Goal: Task Accomplishment & Management: Complete application form

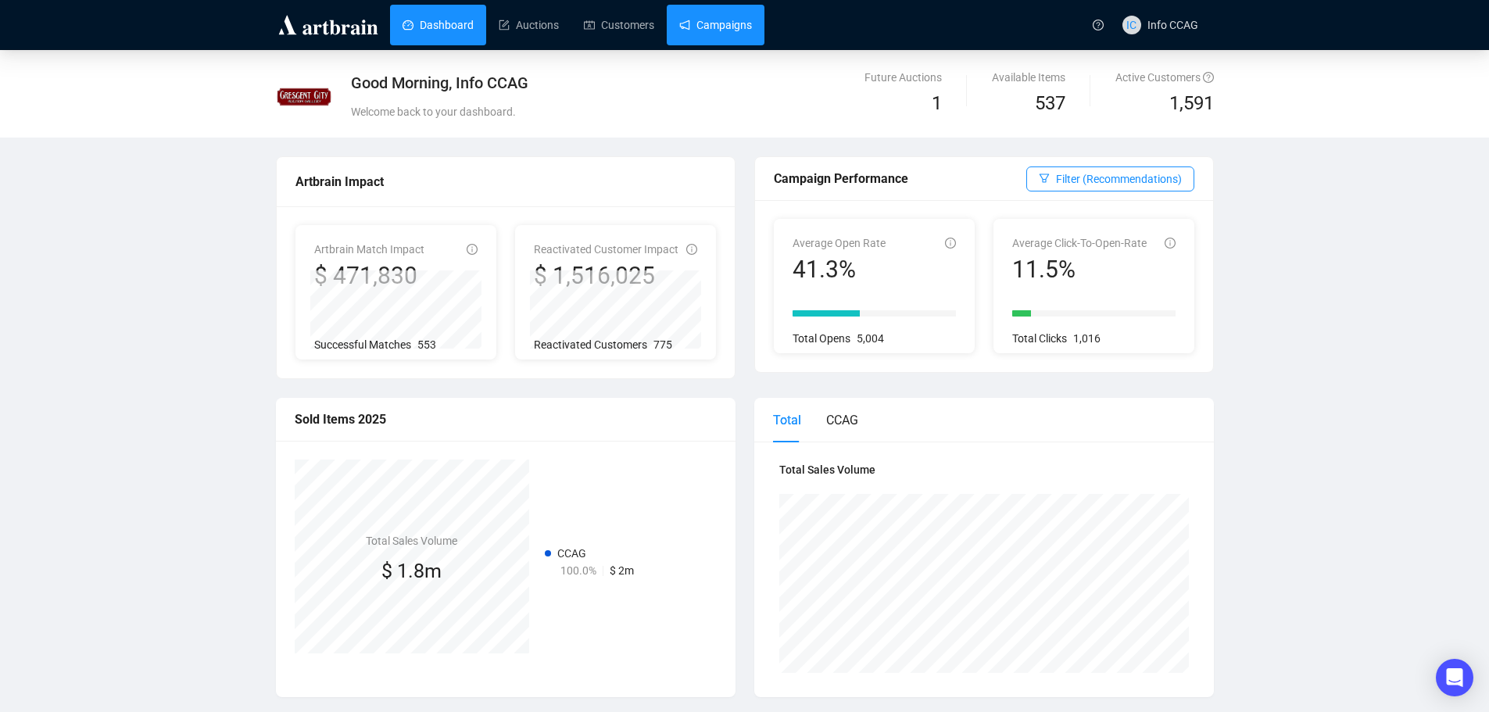
click at [702, 23] on link "Campaigns" at bounding box center [715, 25] width 73 height 41
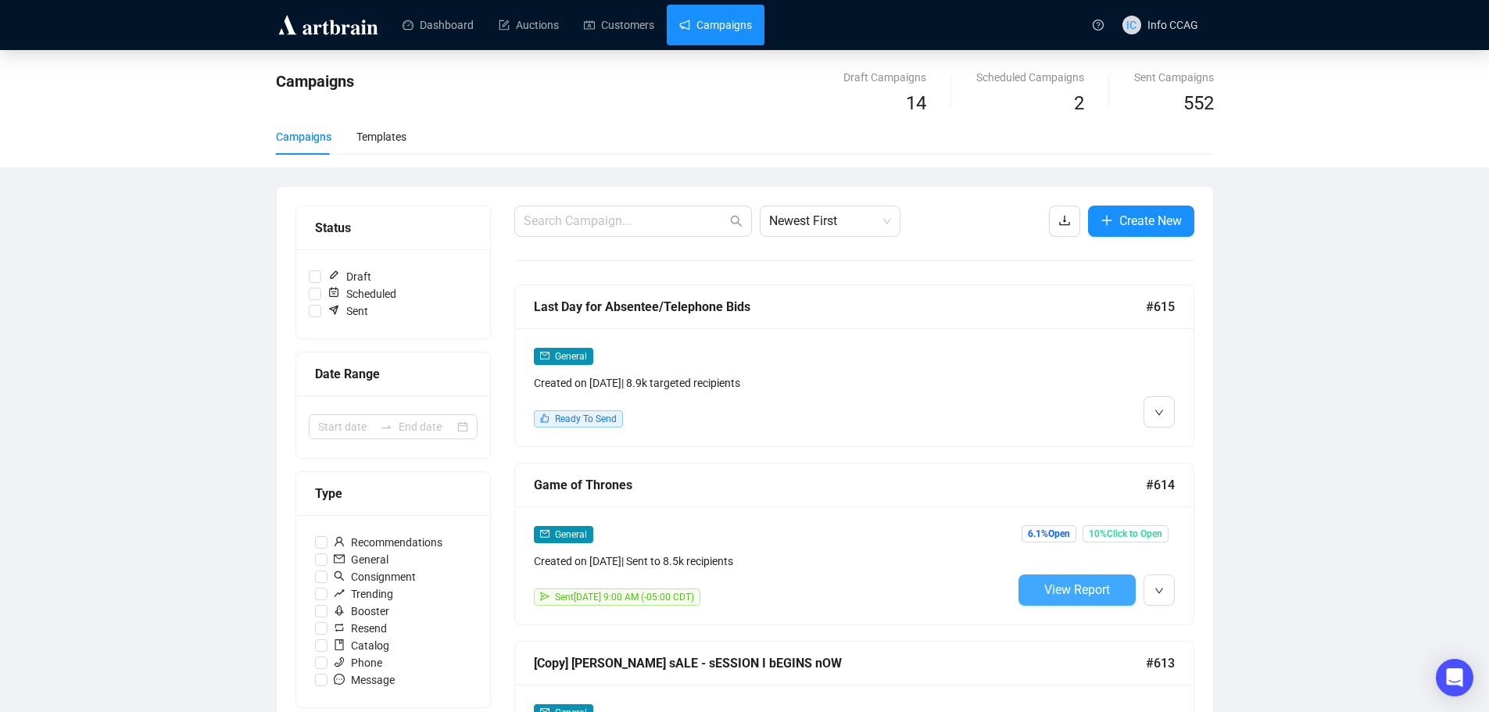
click at [1073, 589] on span "View Report" at bounding box center [1077, 589] width 66 height 15
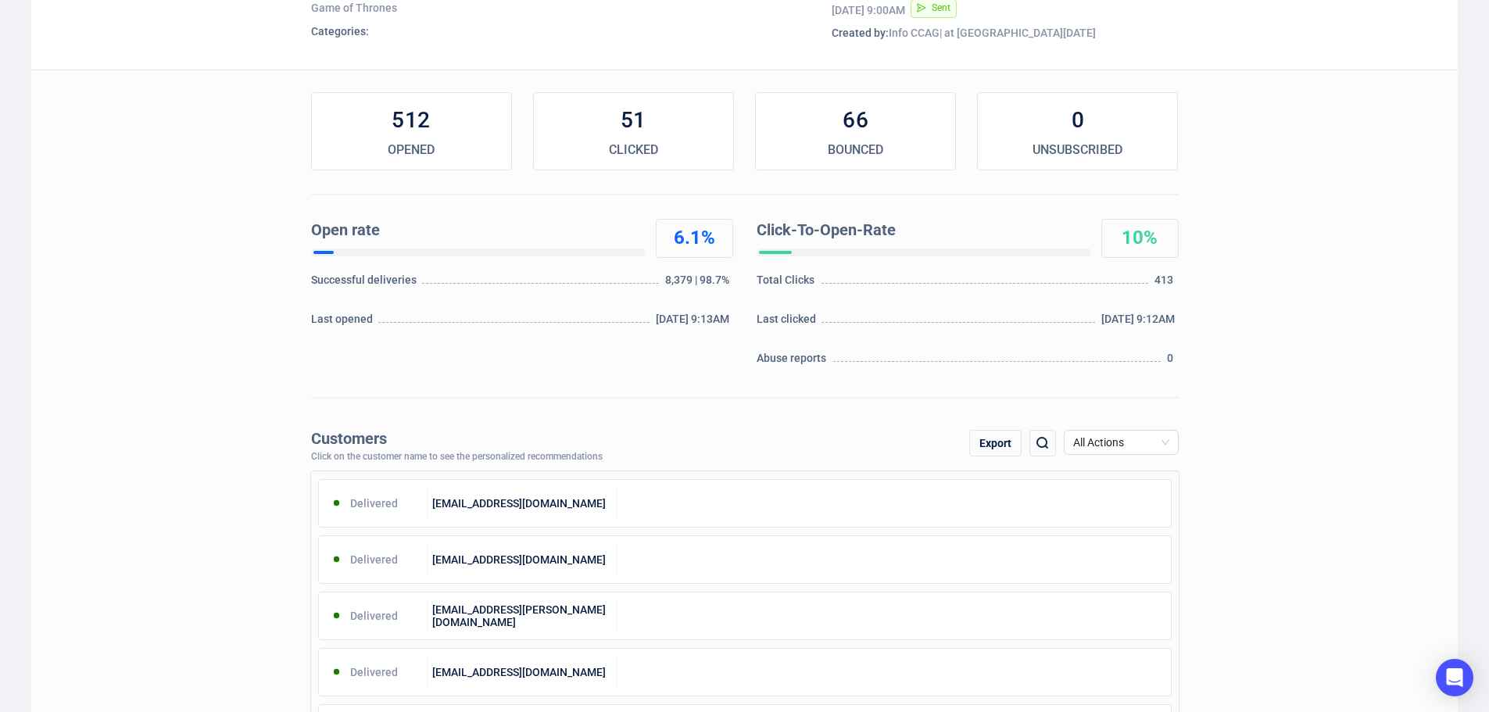
scroll to position [156, 0]
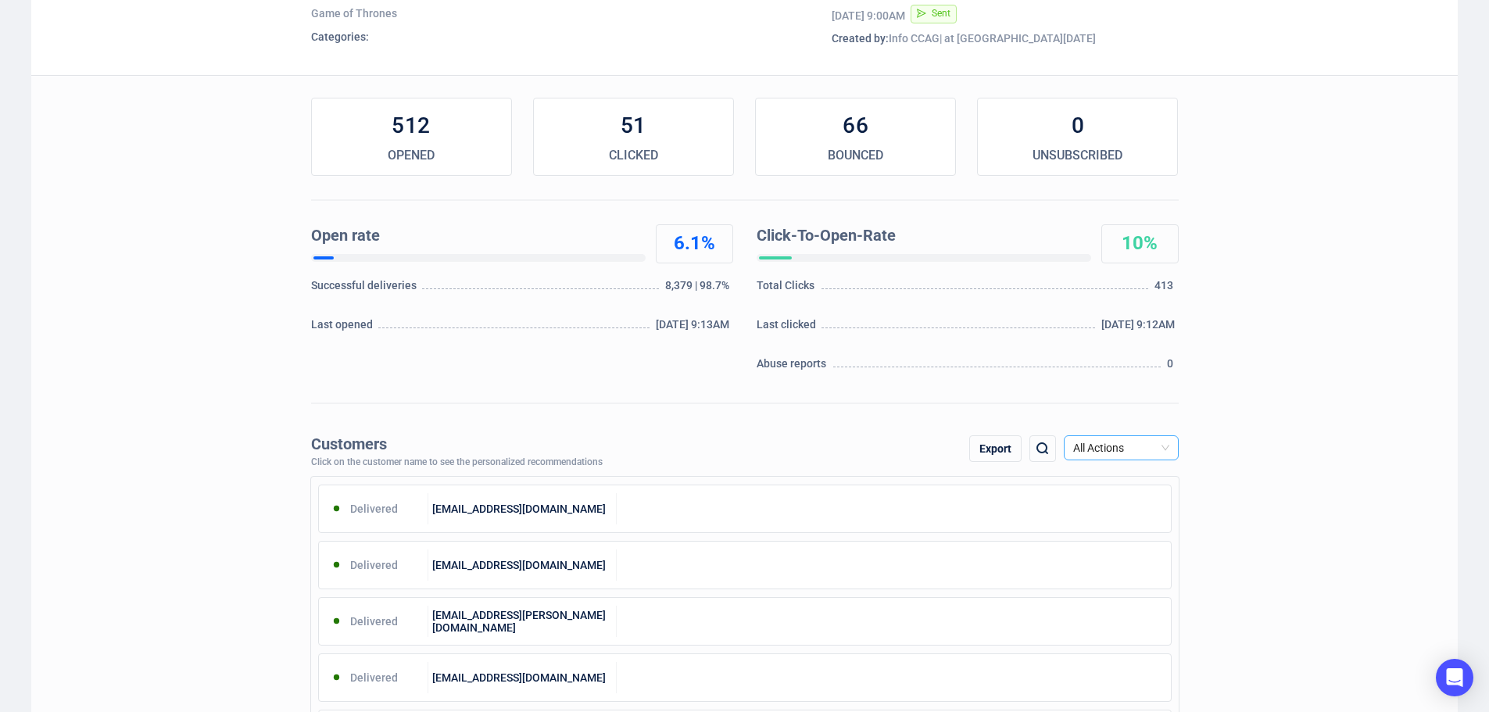
click at [1168, 447] on span "All Actions" at bounding box center [1121, 447] width 96 height 23
click at [1127, 532] on div "Click" at bounding box center [1121, 529] width 90 height 17
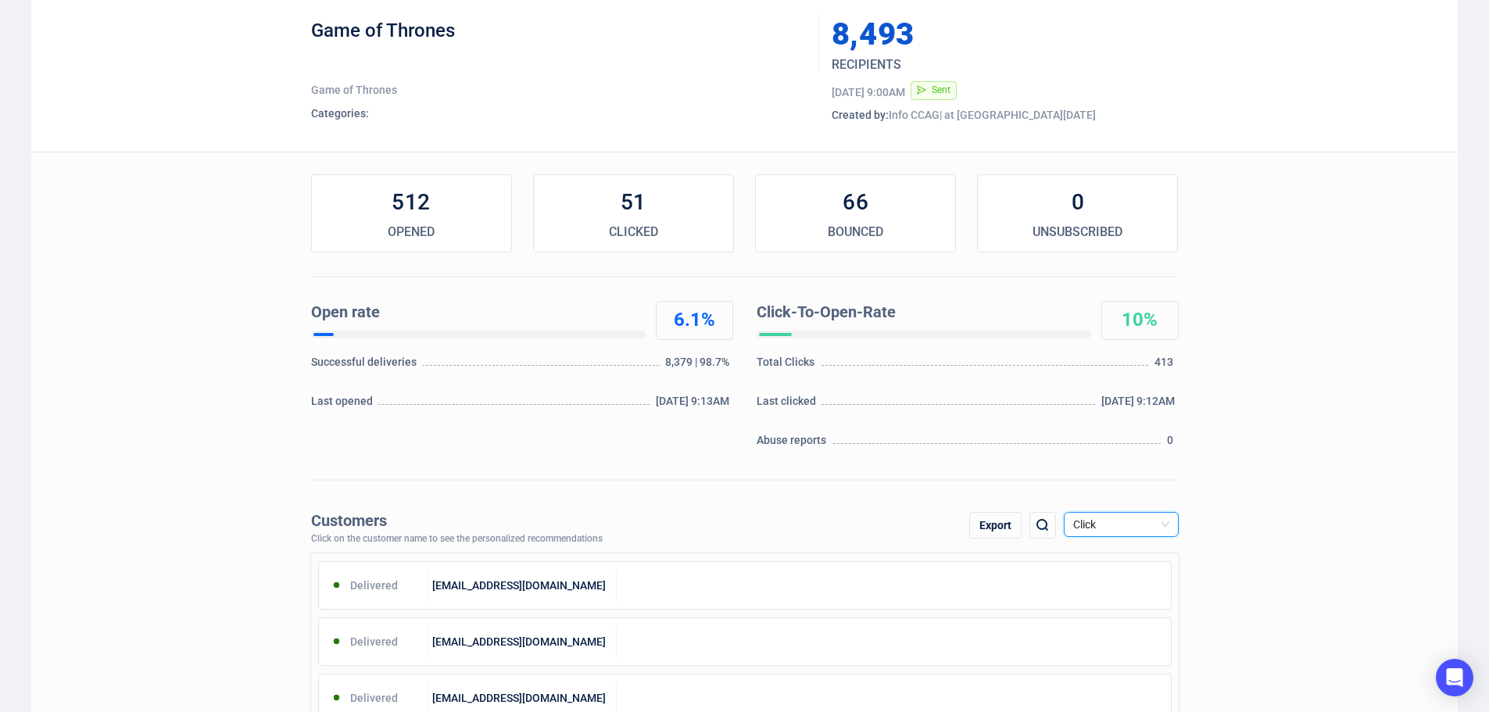
scroll to position [78, 0]
click at [995, 521] on div "Export" at bounding box center [995, 527] width 52 height 27
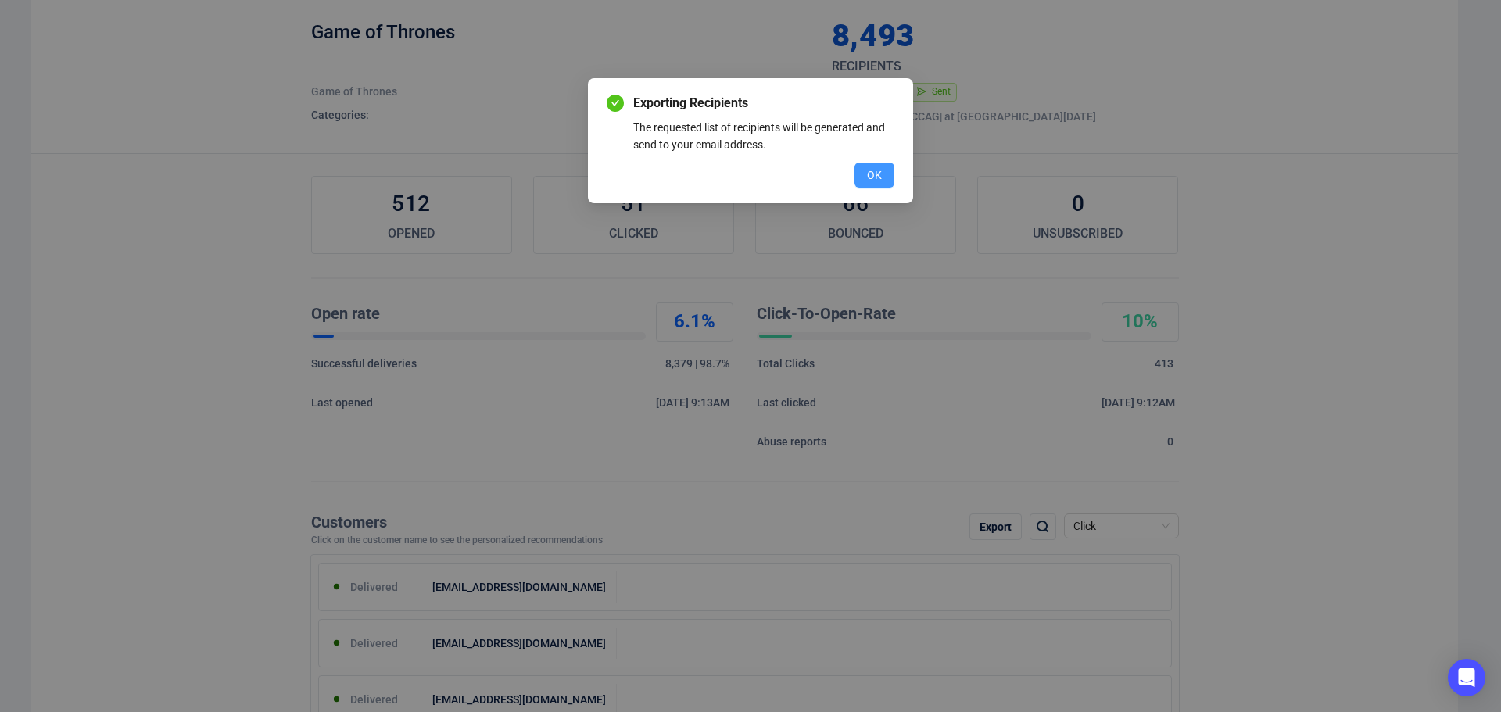
click at [869, 175] on span "OK" at bounding box center [874, 175] width 15 height 17
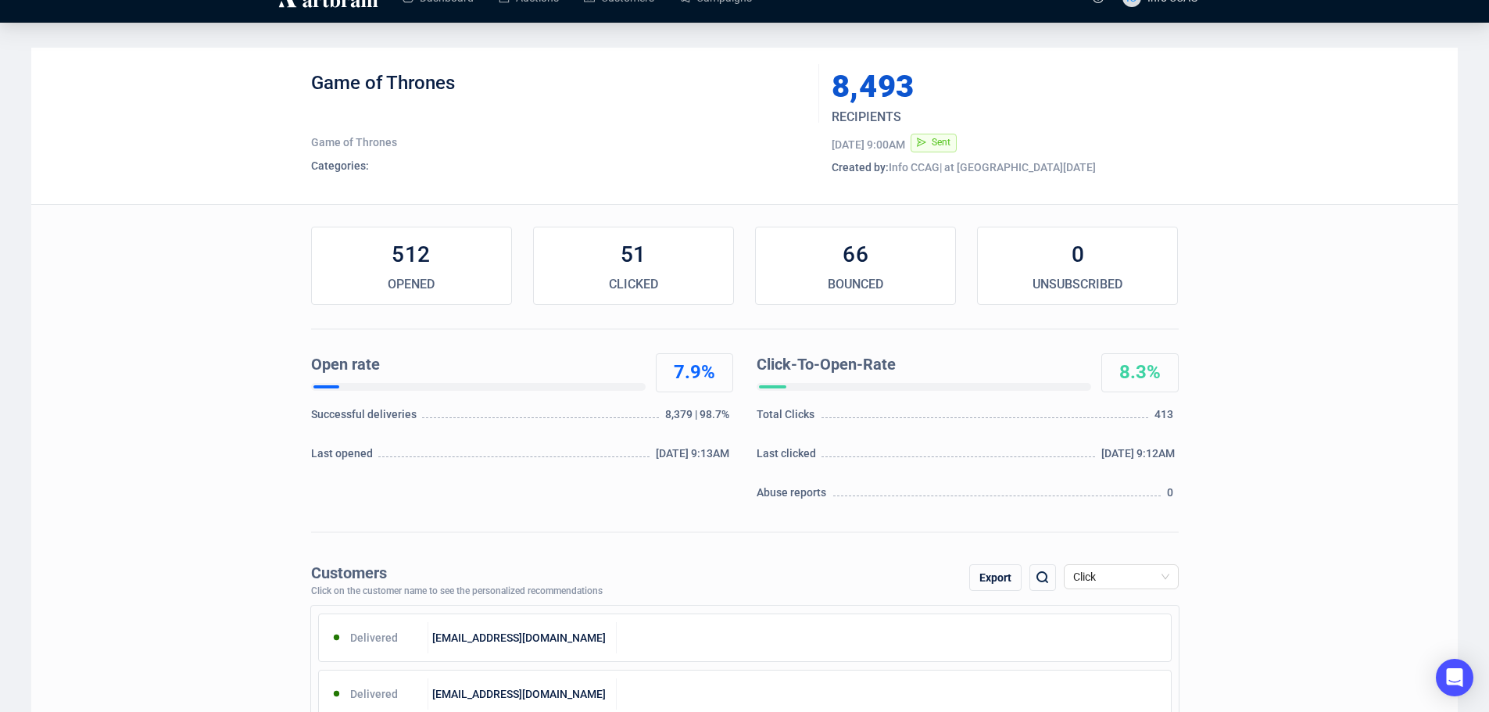
scroll to position [0, 0]
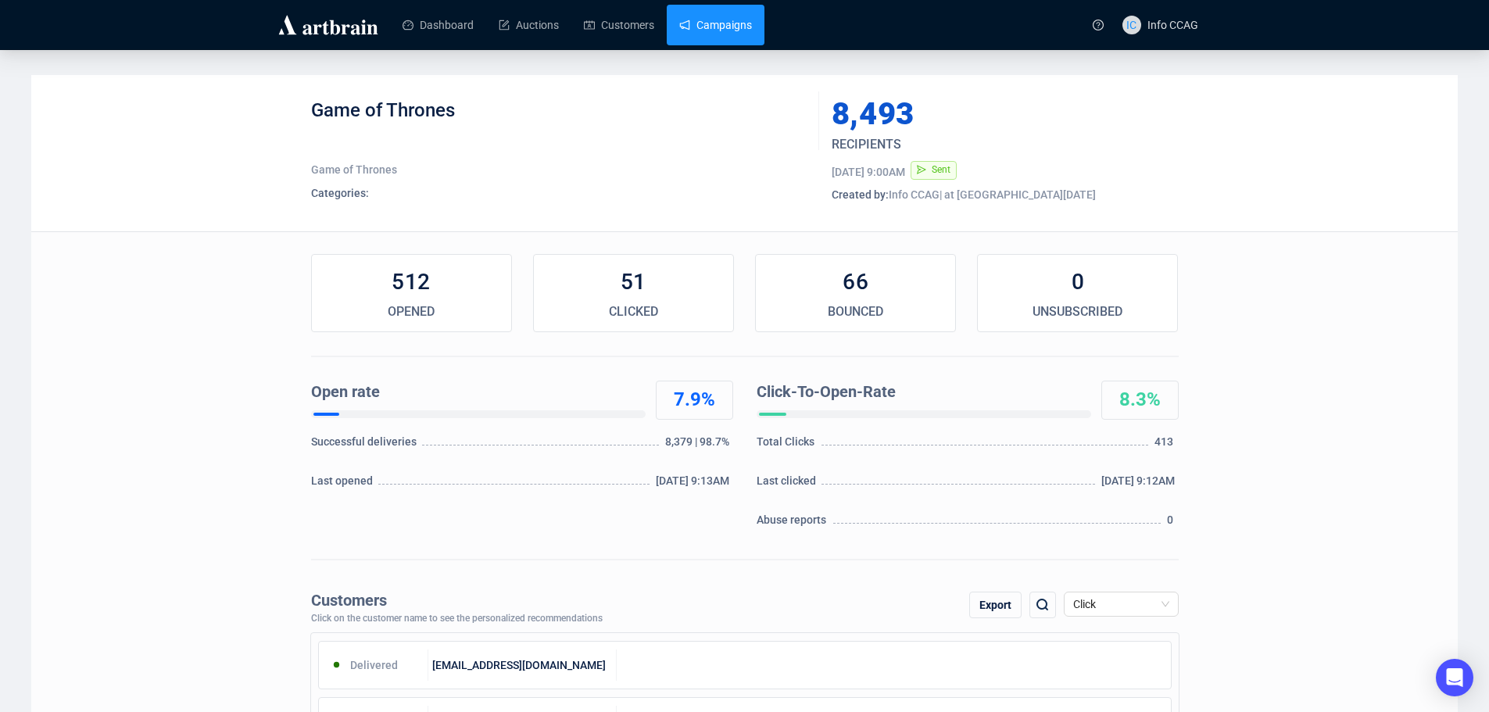
click at [732, 30] on link "Campaigns" at bounding box center [715, 25] width 73 height 41
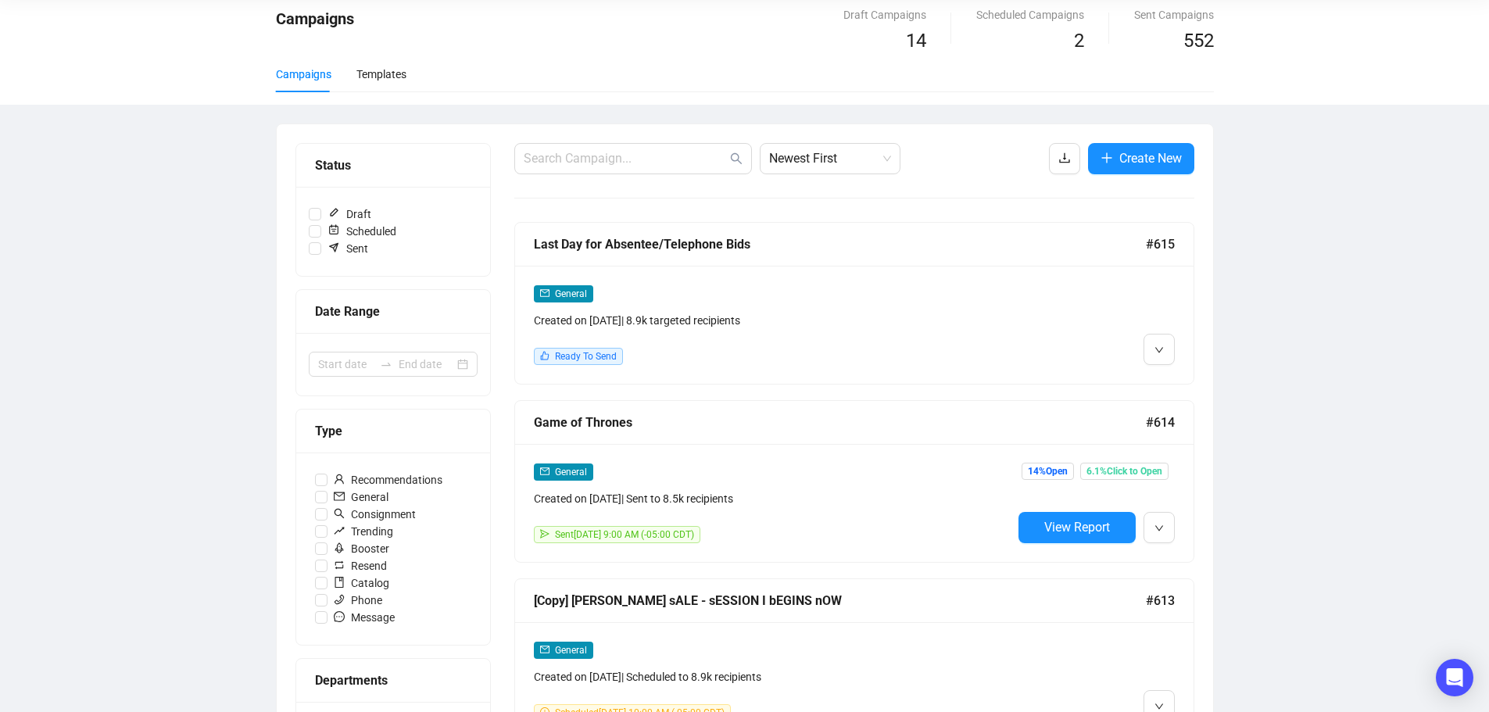
scroll to position [235, 0]
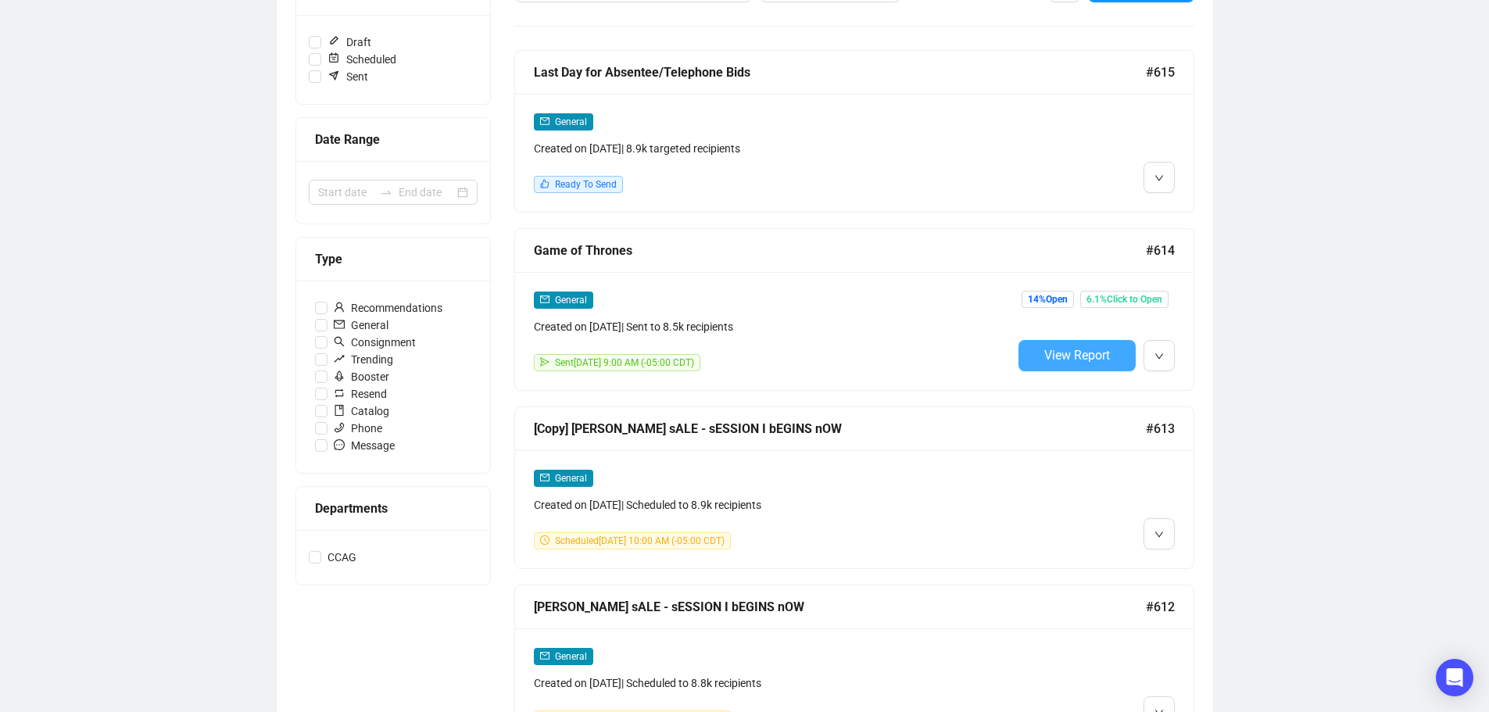
click at [1068, 353] on span "View Report" at bounding box center [1077, 355] width 66 height 15
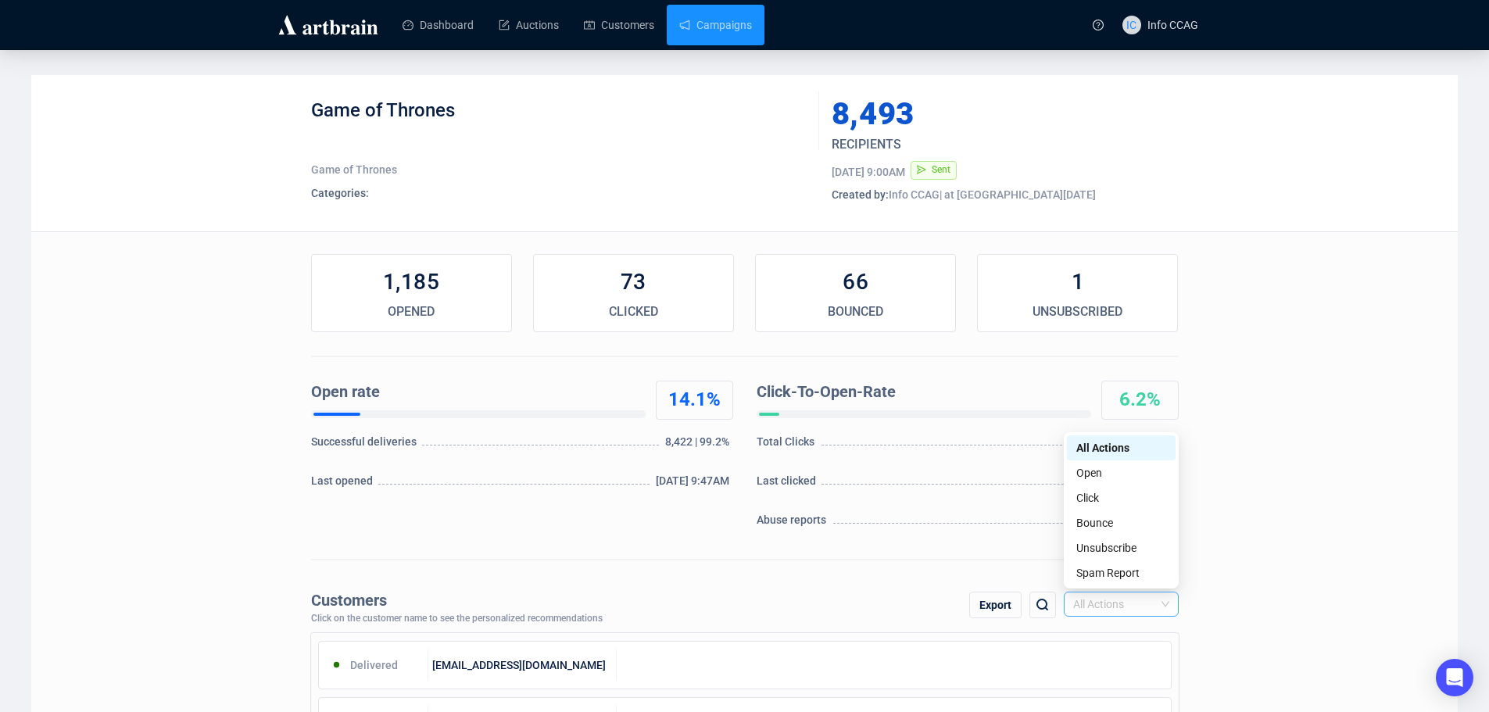
click at [1126, 604] on span "All Actions" at bounding box center [1121, 604] width 96 height 23
click at [1124, 546] on div "Unsubscribe" at bounding box center [1121, 547] width 90 height 17
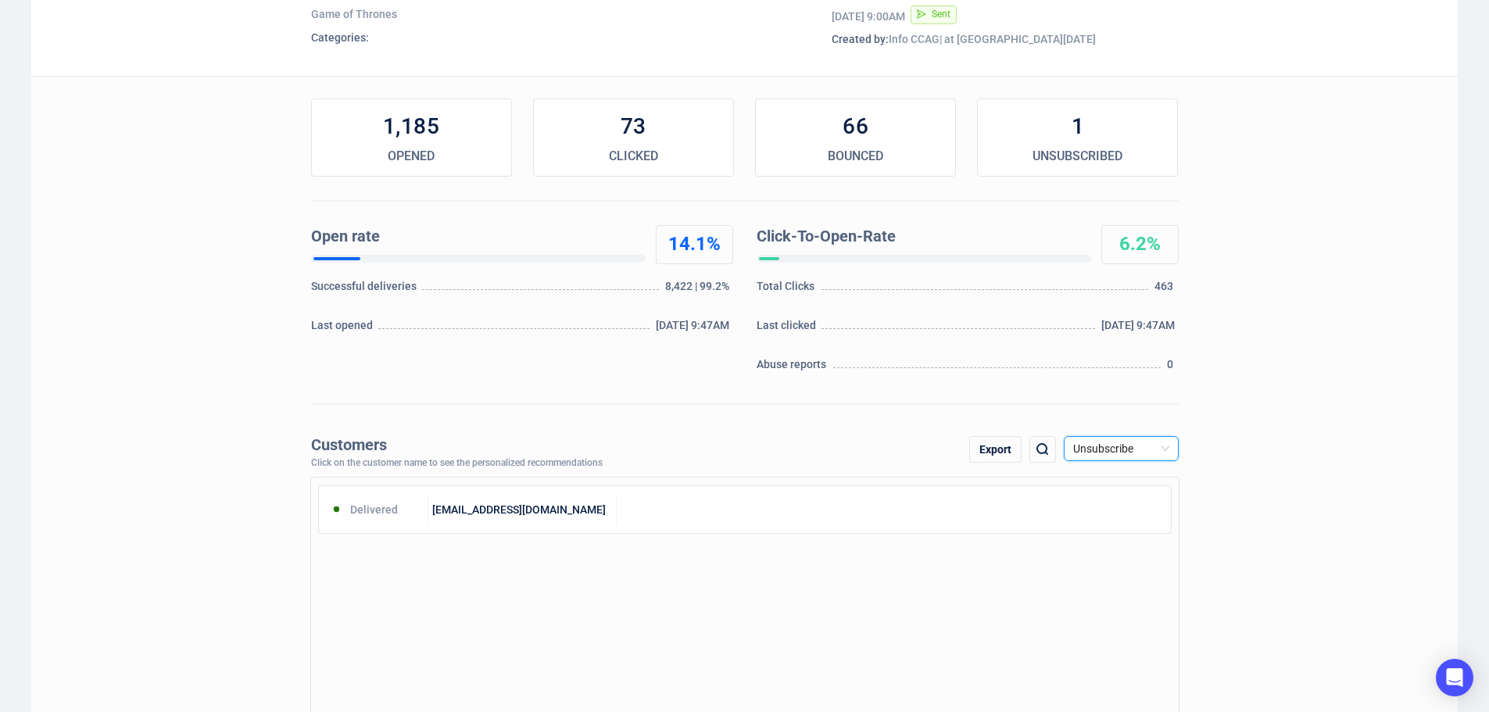
scroll to position [156, 0]
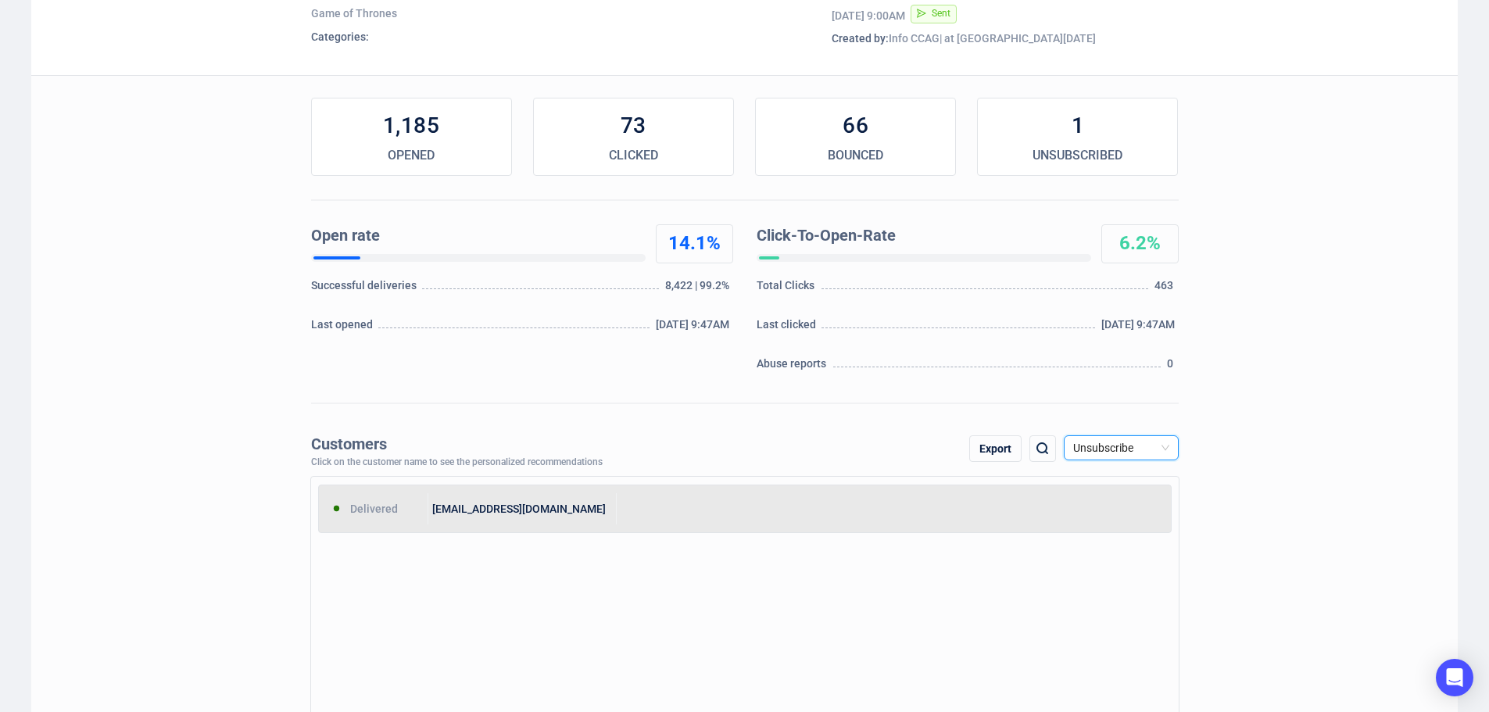
click at [693, 514] on div at bounding box center [894, 508] width 554 height 31
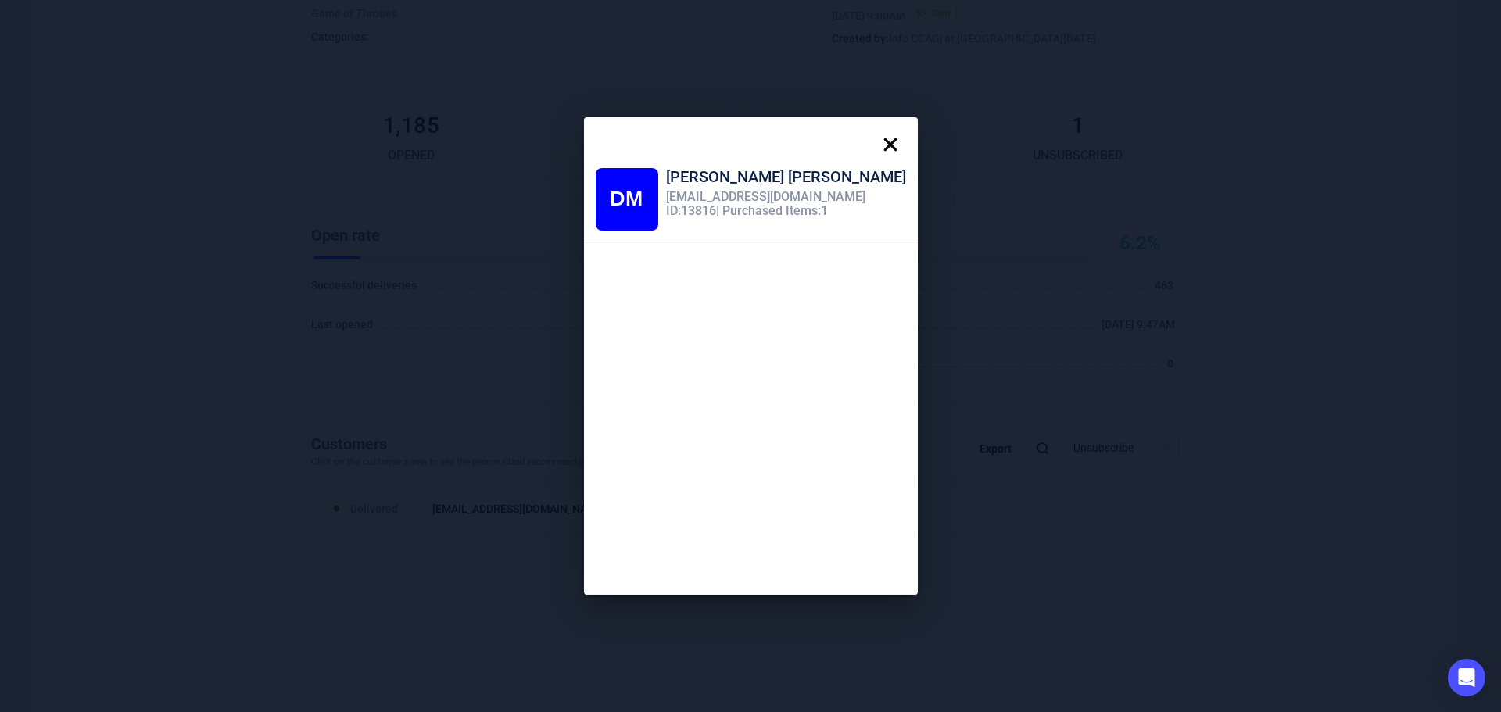
click at [875, 151] on icon at bounding box center [890, 144] width 31 height 31
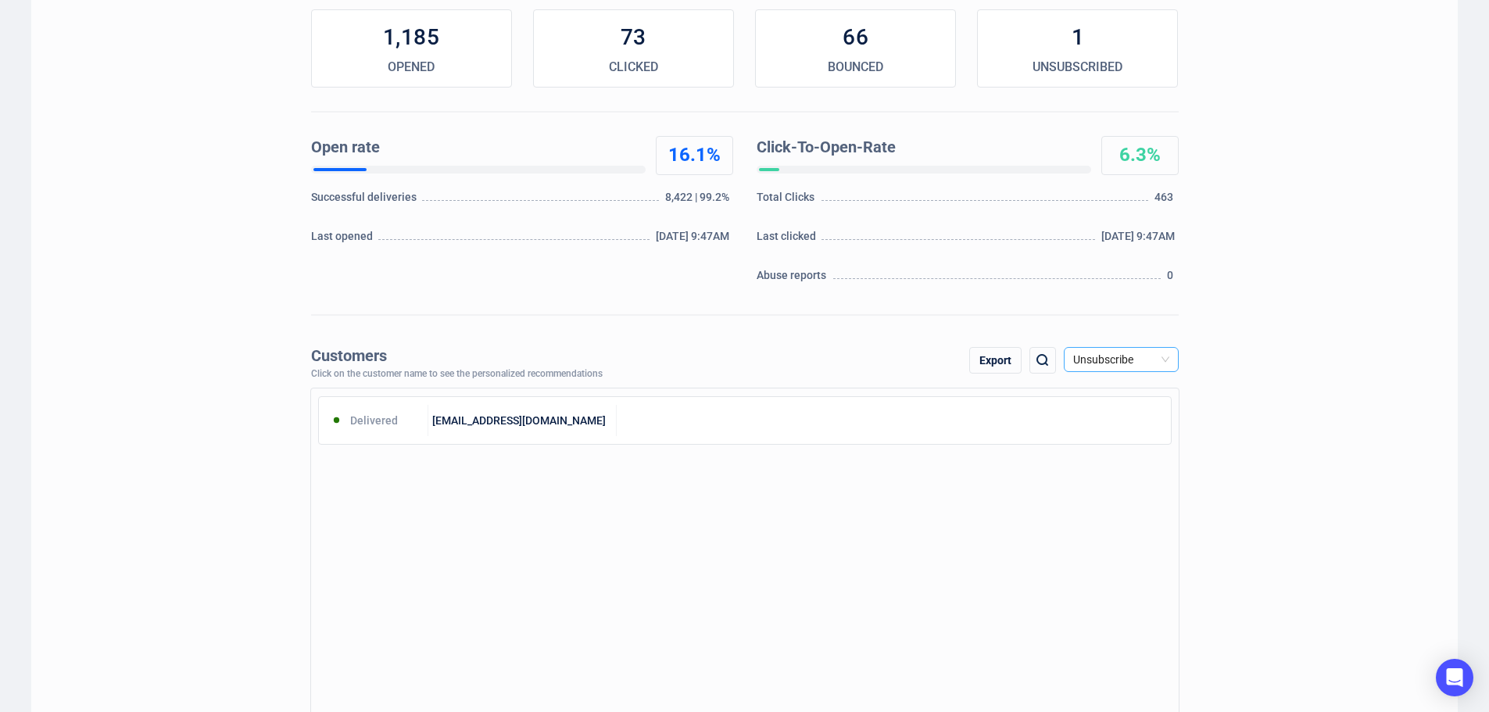
scroll to position [235, 0]
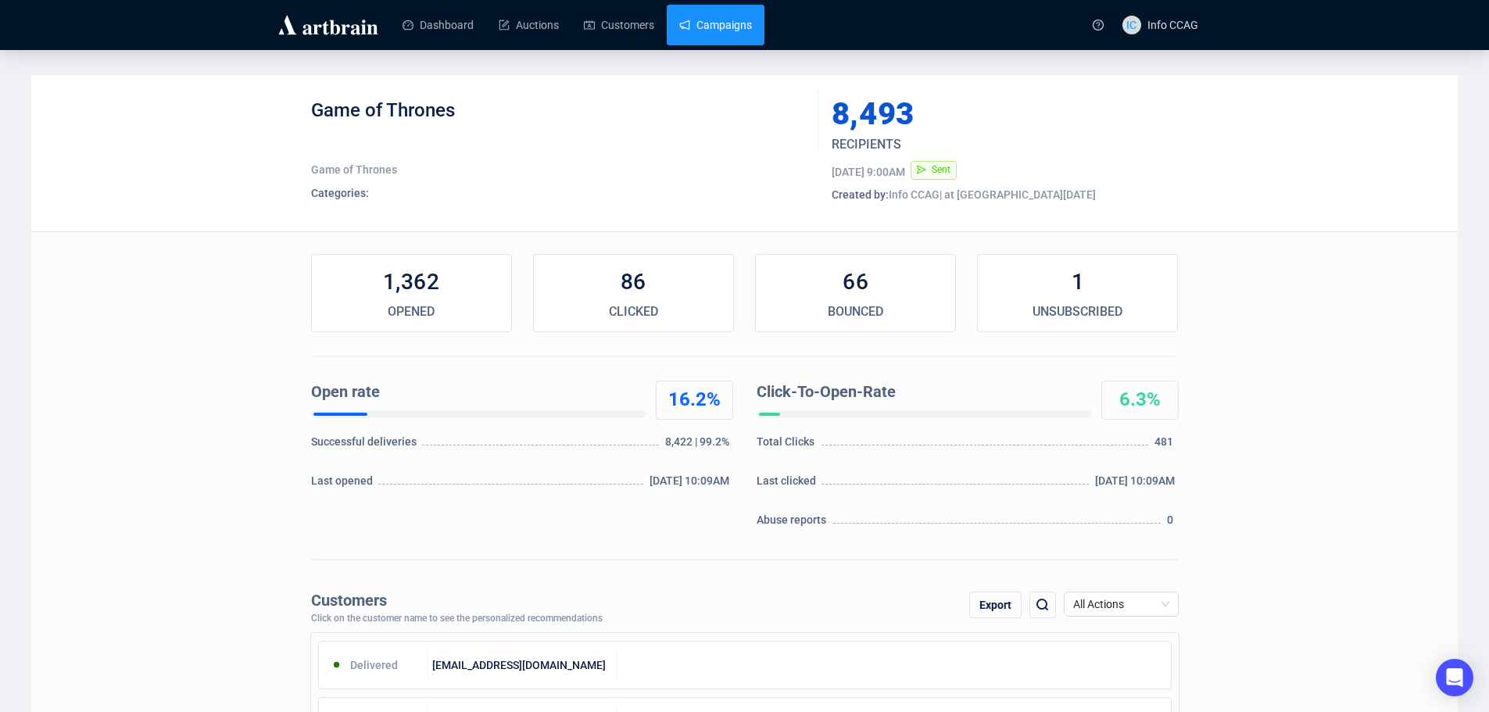
click at [689, 32] on link "Campaigns" at bounding box center [715, 25] width 73 height 41
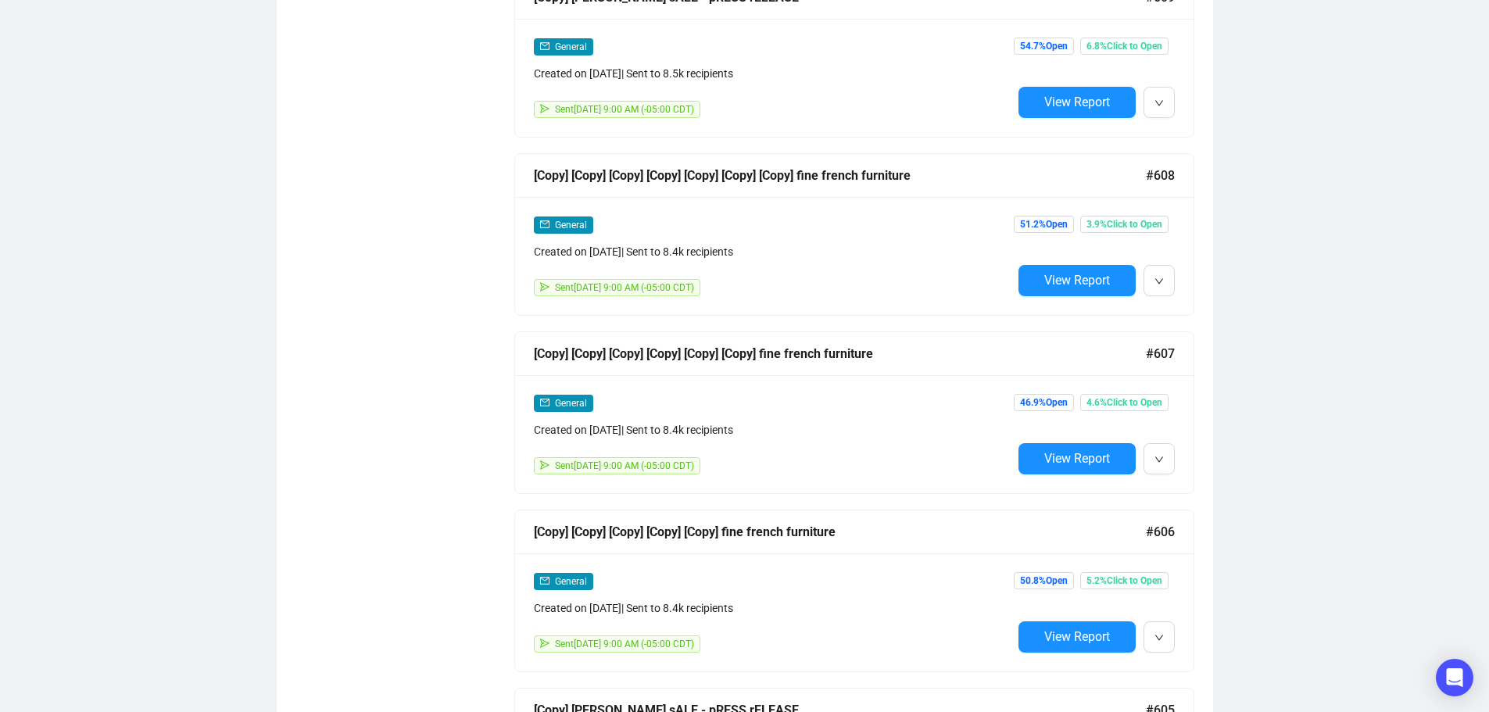
scroll to position [1407, 0]
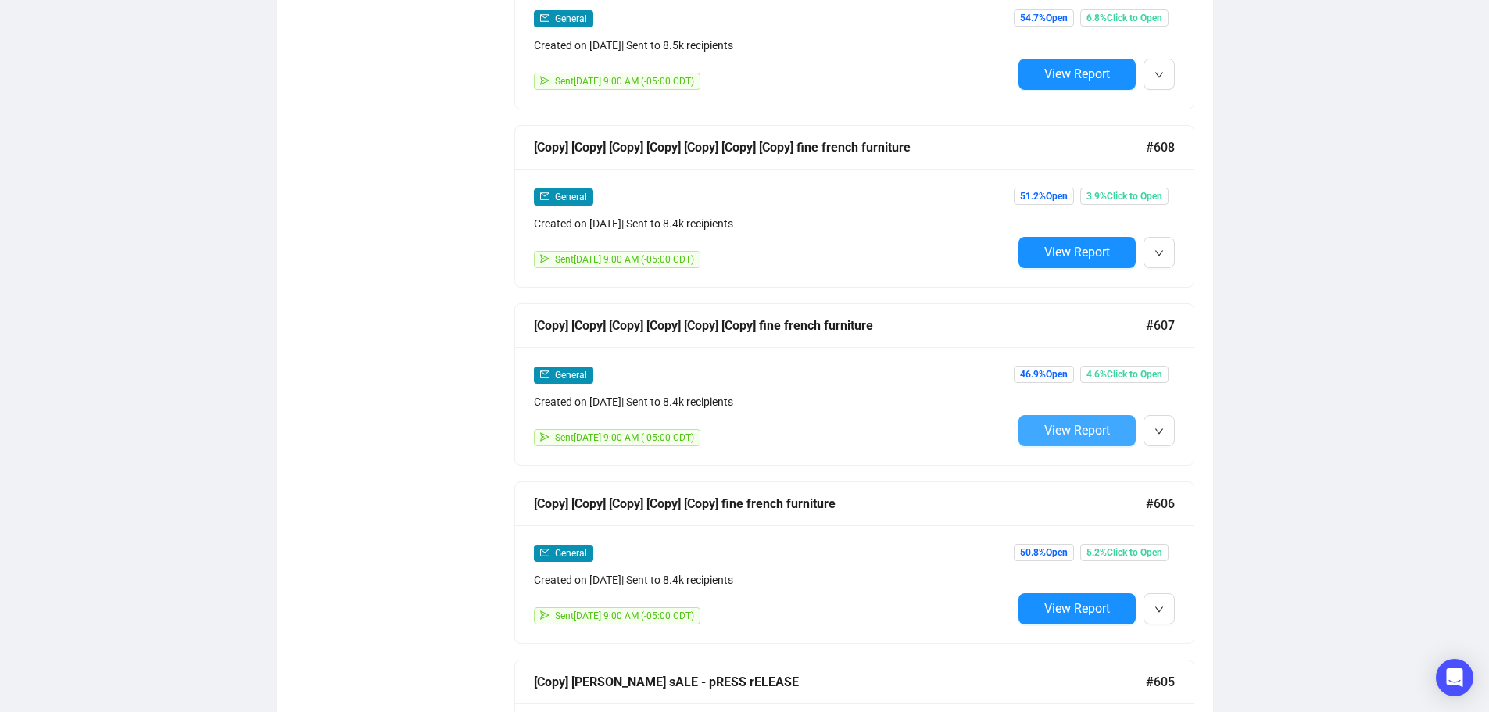
click at [1080, 424] on span "View Report" at bounding box center [1077, 430] width 66 height 15
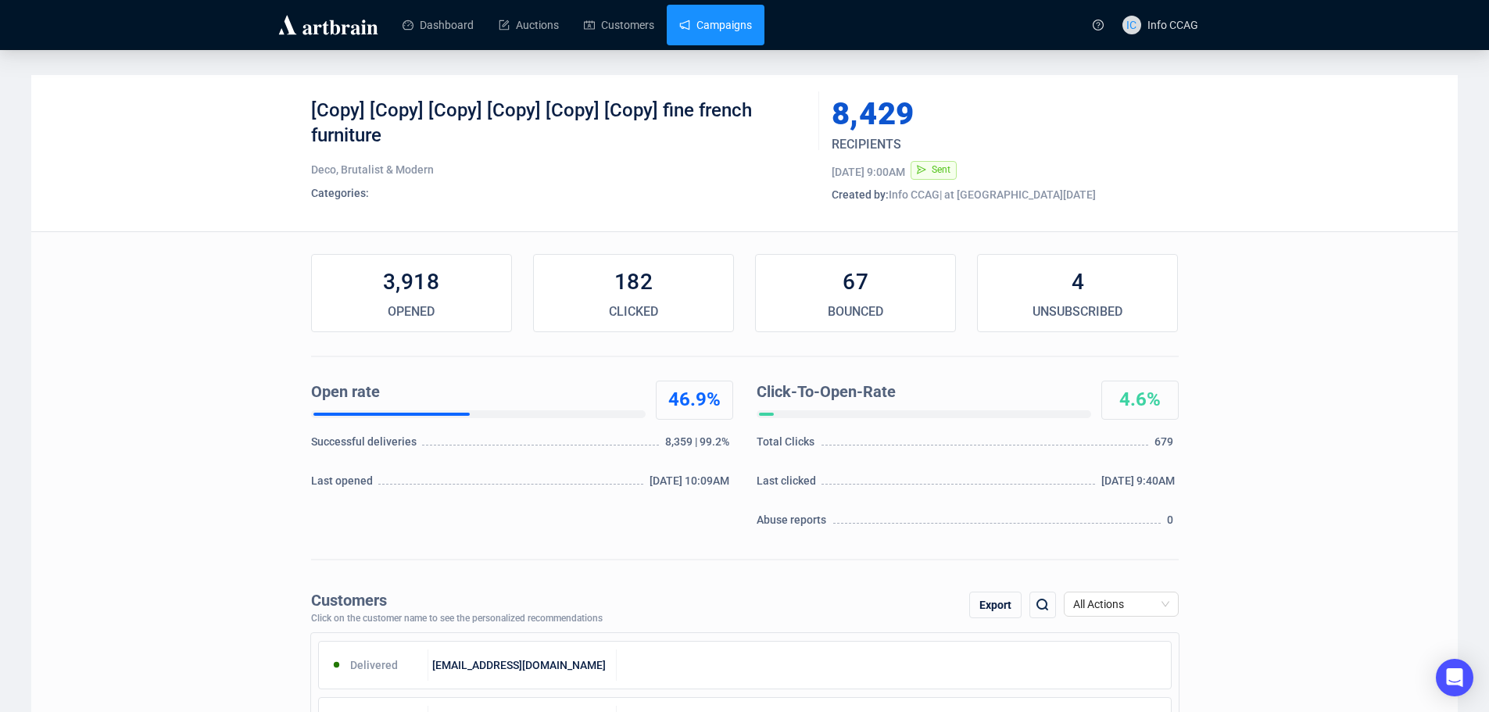
click at [711, 30] on link "Campaigns" at bounding box center [715, 25] width 73 height 41
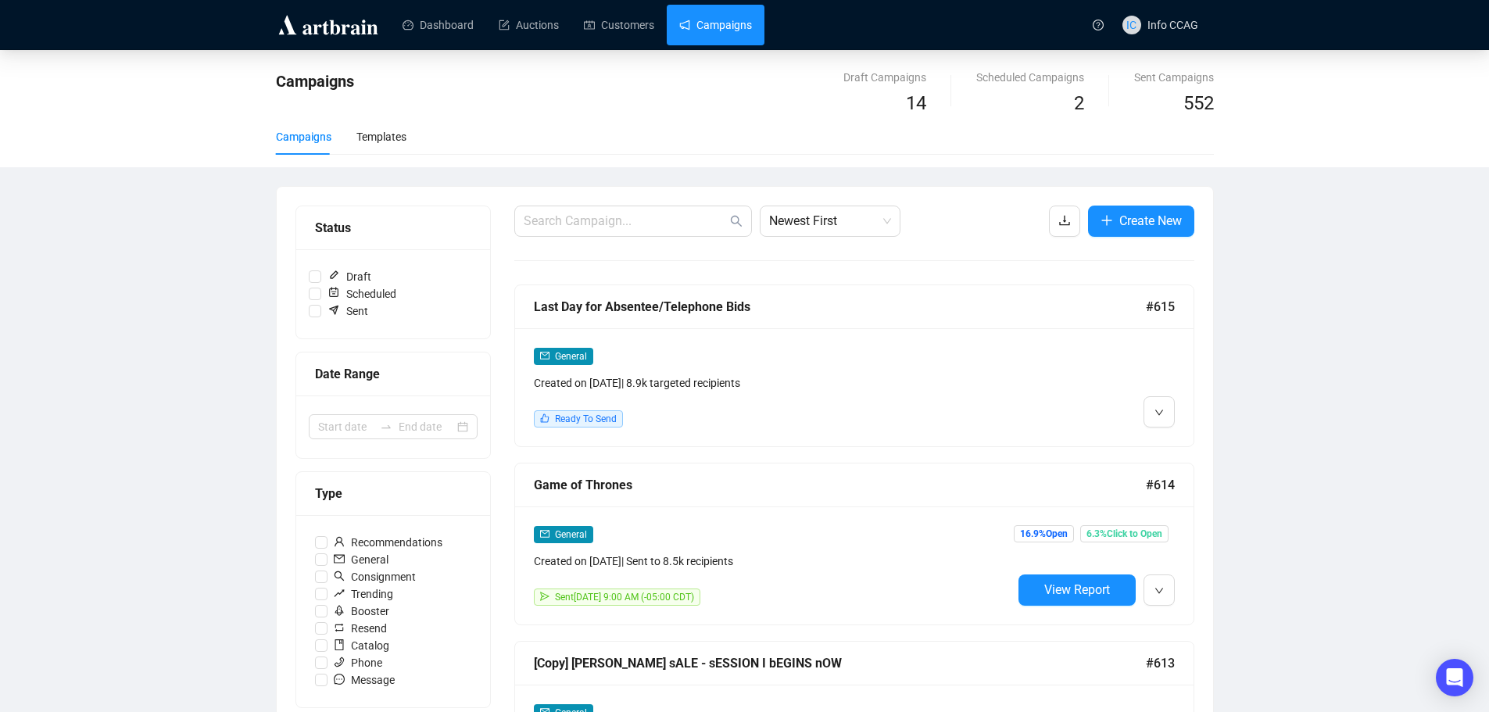
click at [747, 381] on div "Created on [DATE] | 8.9k targeted recipients" at bounding box center [773, 382] width 478 height 17
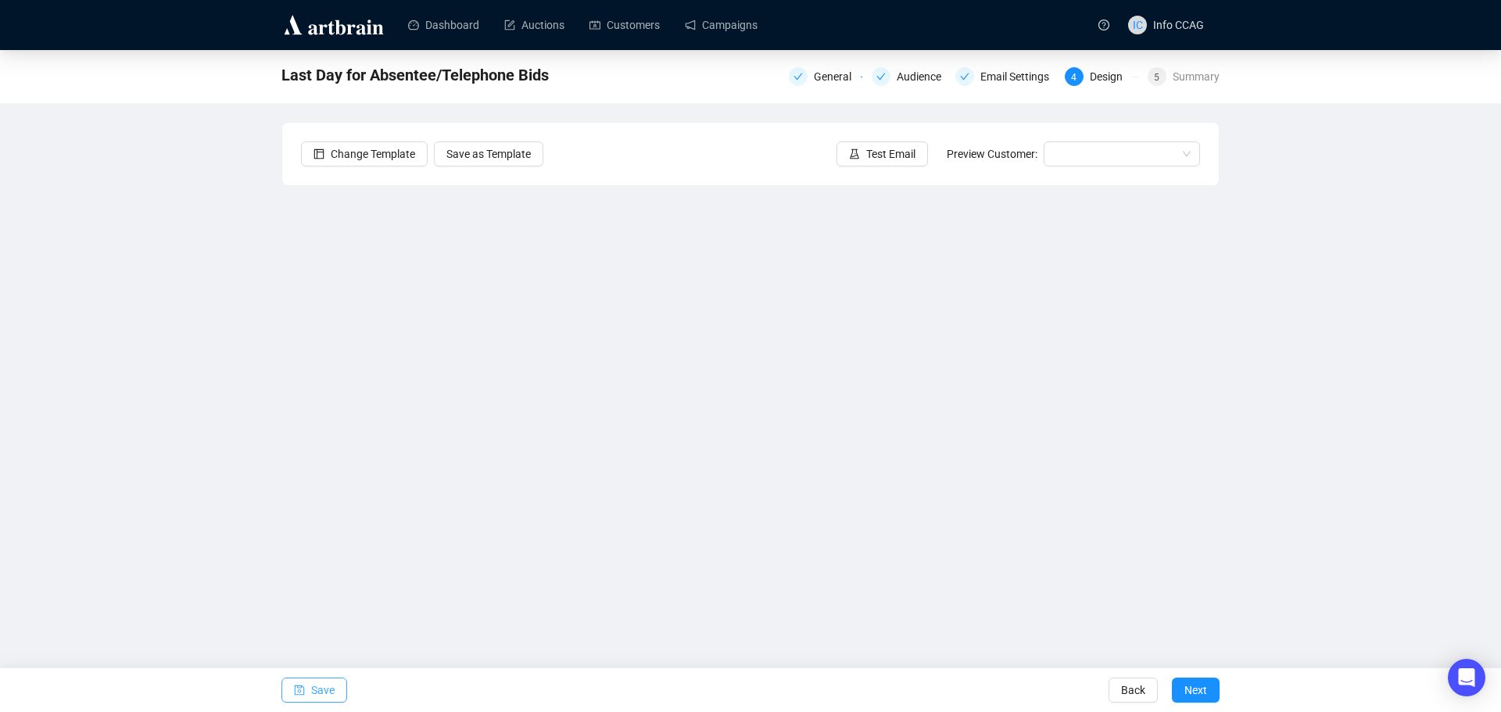
click at [324, 689] on span "Save" at bounding box center [322, 690] width 23 height 44
click at [301, 686] on icon "save" at bounding box center [300, 691] width 10 height 10
click at [324, 689] on span "Save" at bounding box center [322, 690] width 23 height 44
click at [335, 692] on button "Save" at bounding box center [314, 690] width 66 height 25
click at [321, 689] on span "Save" at bounding box center [322, 690] width 23 height 44
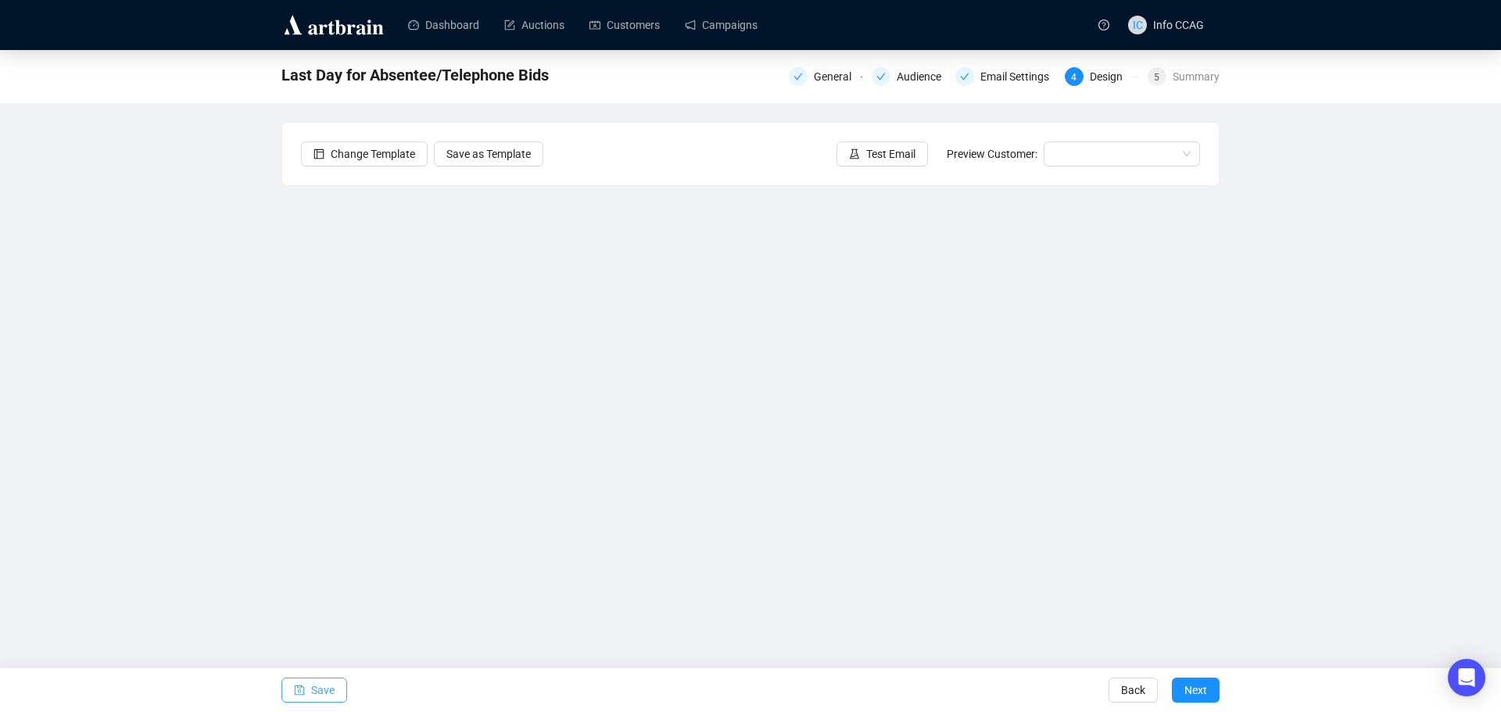
click at [334, 689] on button "Save" at bounding box center [314, 690] width 66 height 25
click at [315, 693] on span "Save" at bounding box center [322, 690] width 23 height 44
click at [342, 693] on button "Save" at bounding box center [314, 690] width 66 height 25
click at [326, 690] on span "Save" at bounding box center [322, 690] width 23 height 44
click at [318, 689] on span "Save" at bounding box center [322, 690] width 23 height 44
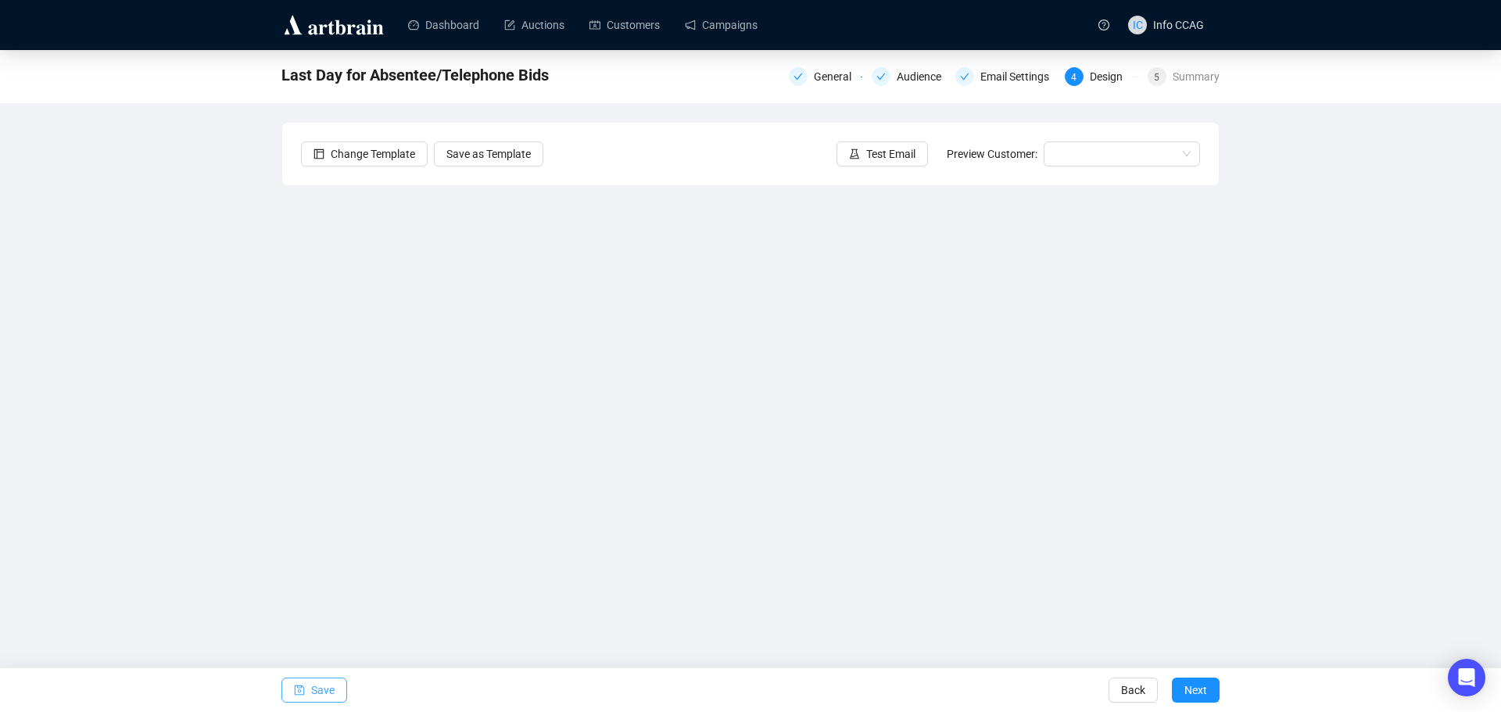
click at [318, 685] on span "Save" at bounding box center [322, 690] width 23 height 44
click at [328, 683] on span "Save" at bounding box center [322, 690] width 23 height 44
click at [318, 694] on span "Save" at bounding box center [322, 690] width 23 height 44
click at [310, 689] on button "Save" at bounding box center [314, 690] width 66 height 25
